Goal: Find specific page/section: Find specific page/section

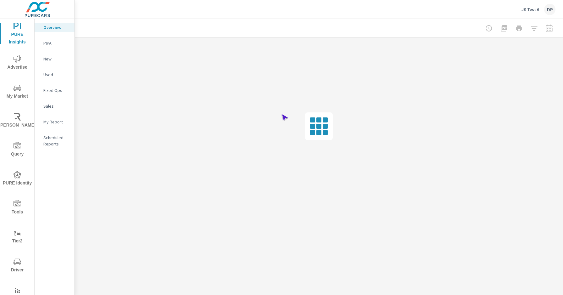
click at [16, 265] on span "Driver" at bounding box center [17, 265] width 30 height 16
